Goal: Navigation & Orientation: Go to known website

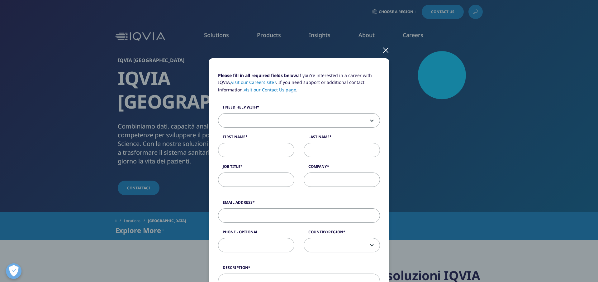
scroll to position [150, 0]
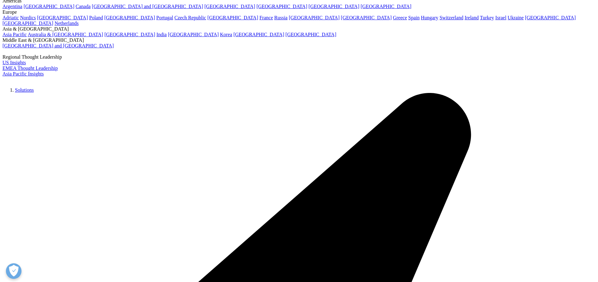
scroll to position [59, 0]
